Goal: Information Seeking & Learning: Learn about a topic

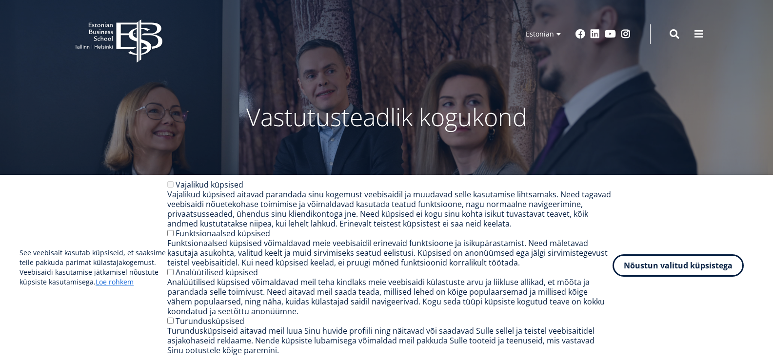
click at [657, 269] on button "Nõustun valitud küpsistega" at bounding box center [677, 266] width 131 height 22
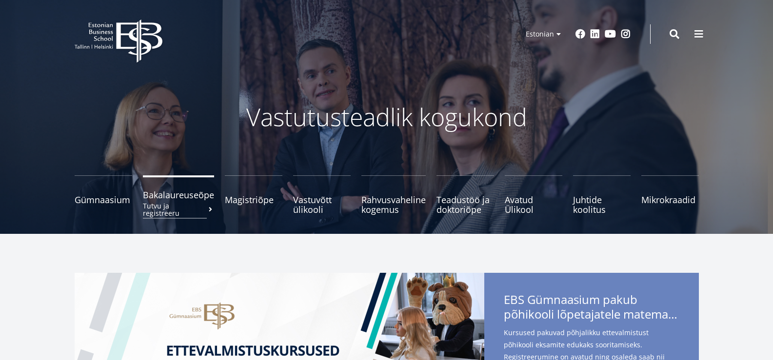
click at [177, 194] on span "Bakalaureuseõpe Tutvu ja registreeru" at bounding box center [178, 195] width 71 height 10
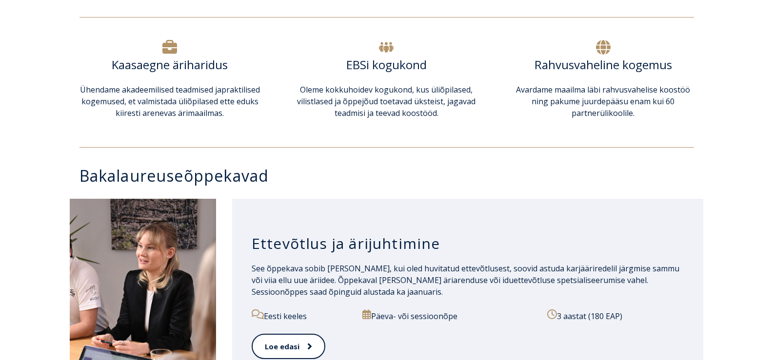
scroll to position [488, 0]
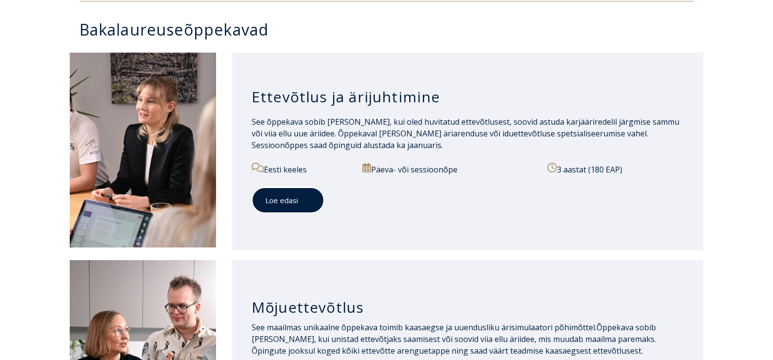
click at [287, 202] on link "Loe edasi" at bounding box center [288, 200] width 73 height 27
